Goal: Transaction & Acquisition: Purchase product/service

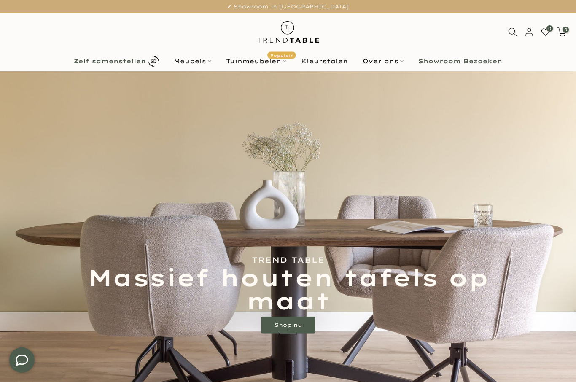
click at [92, 62] on b "Zelf samenstellen" at bounding box center [110, 61] width 72 height 6
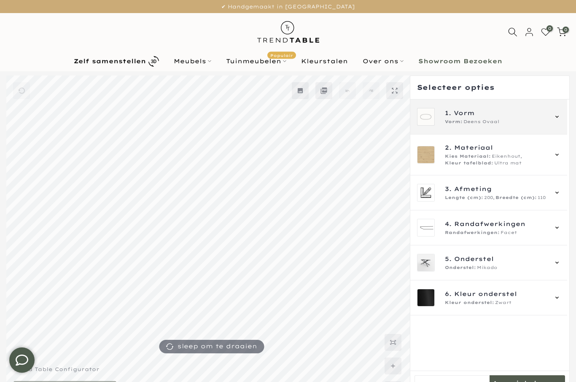
click at [558, 118] on icon at bounding box center [557, 116] width 7 height 7
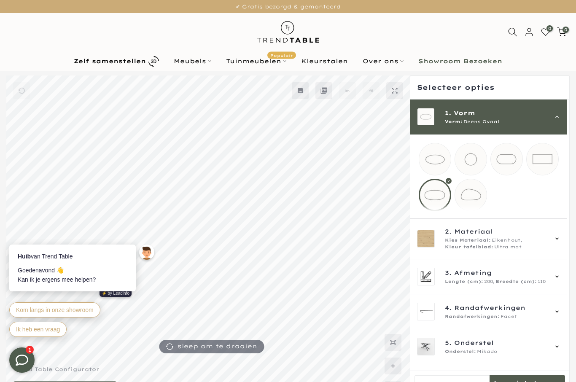
click at [560, 117] on icon at bounding box center [557, 116] width 7 height 7
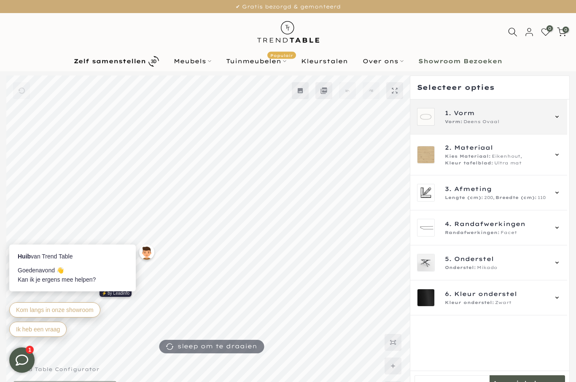
click at [560, 116] on icon at bounding box center [557, 116] width 7 height 7
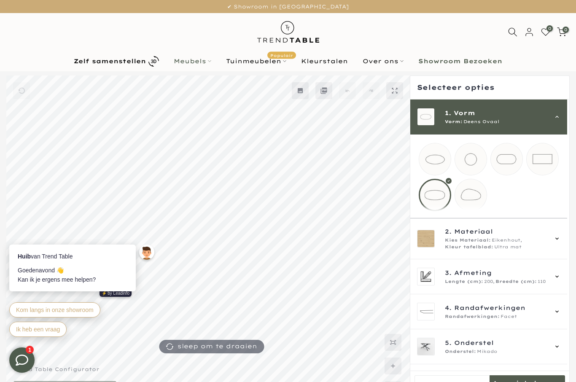
click at [175, 57] on link "Meubels" at bounding box center [193, 61] width 52 height 10
click at [177, 58] on link "Meubels" at bounding box center [193, 61] width 52 height 10
click at [504, 38] on div "0 0 / €0,00" at bounding box center [288, 32] width 576 height 38
click at [513, 33] on icon at bounding box center [512, 32] width 11 height 11
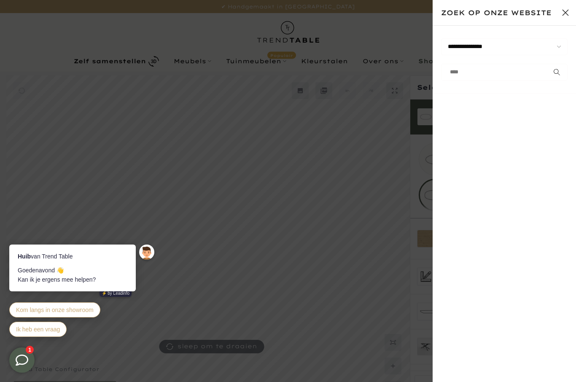
click at [487, 70] on input "text" at bounding box center [504, 72] width 127 height 17
type input "********"
click at [565, 11] on button "Sluit zoeken" at bounding box center [565, 12] width 21 height 21
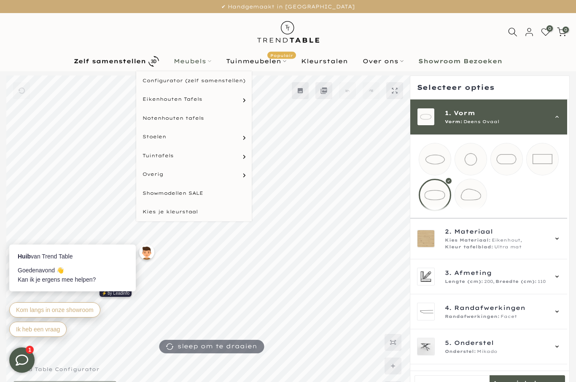
click at [182, 60] on link "Meubels" at bounding box center [193, 61] width 52 height 10
click at [186, 65] on link "Meubels" at bounding box center [193, 61] width 52 height 10
click at [149, 114] on link "Notenhouten tafels" at bounding box center [194, 118] width 116 height 19
click at [150, 121] on link "Notenhouten tafels" at bounding box center [194, 118] width 116 height 19
click at [177, 122] on link "Notenhouten tafels" at bounding box center [194, 118] width 116 height 19
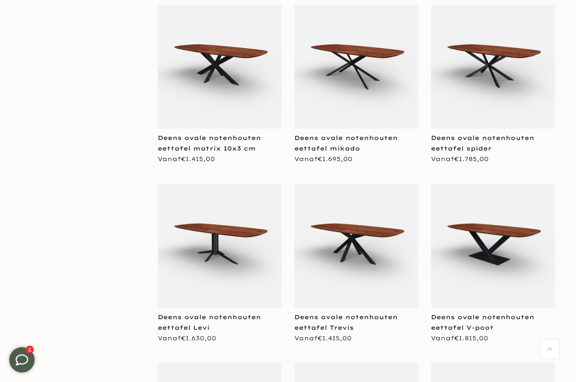
scroll to position [3605, 0]
